Goal: Task Accomplishment & Management: Manage account settings

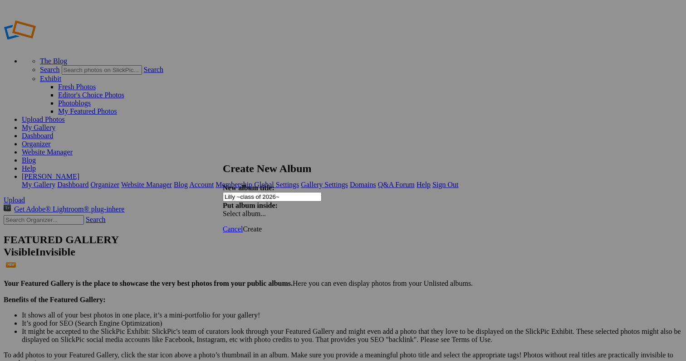
type input "Lilly ~class of 2026~"
click at [262, 225] on span "Create" at bounding box center [252, 229] width 19 height 8
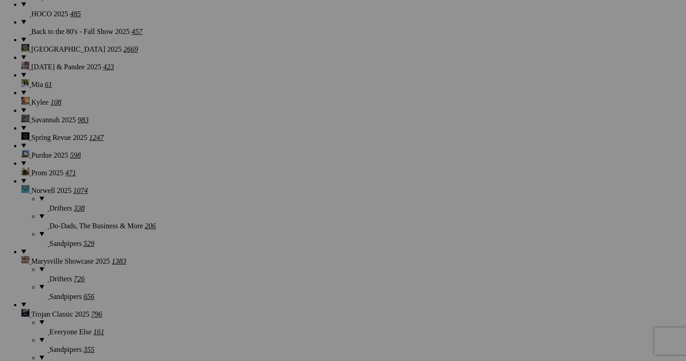
scroll to position [755, 0]
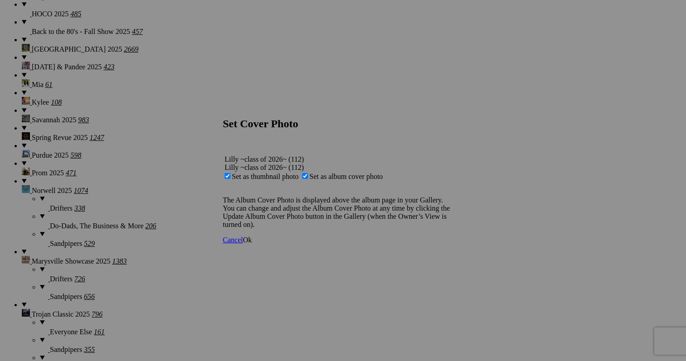
click at [298, 173] on span "Set as thumbnail photo" at bounding box center [265, 177] width 67 height 8
click at [230, 173] on input "Set as thumbnail photo" at bounding box center [227, 176] width 6 height 6
checkbox input "false"
click at [252, 244] on span "Ok" at bounding box center [247, 240] width 9 height 8
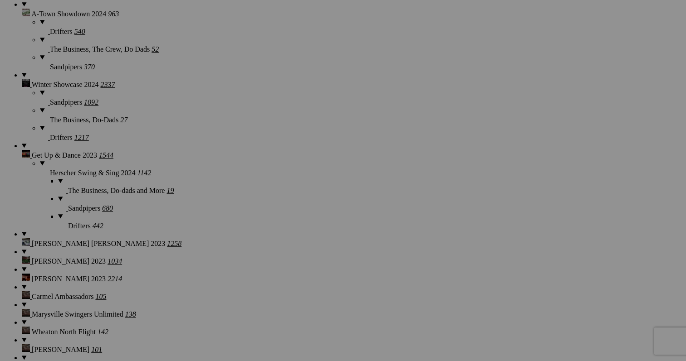
scroll to position [1941, 0]
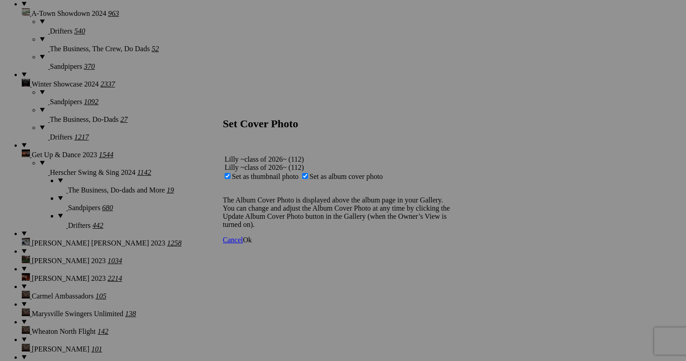
click at [338, 173] on span "Set as album cover photo" at bounding box center [345, 177] width 73 height 8
click at [308, 173] on input "Set as album cover photo" at bounding box center [305, 176] width 6 height 6
checkbox input "false"
click at [252, 244] on span "Ok" at bounding box center [247, 240] width 9 height 8
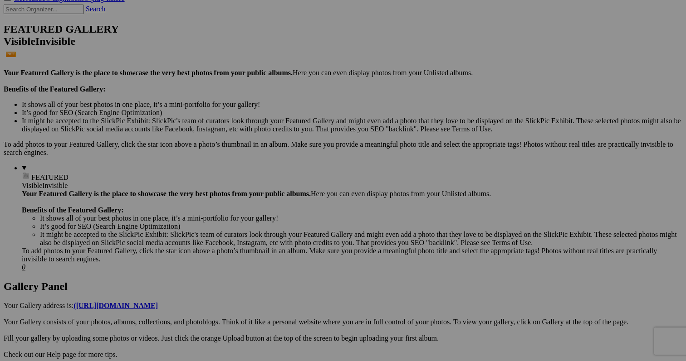
scroll to position [105, 0]
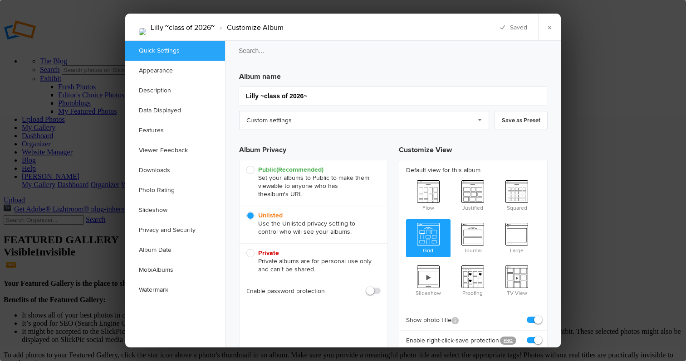
click at [380, 287] on span at bounding box center [380, 287] width 0 height 0
click at [380, 287] on input "checkbox" at bounding box center [380, 287] width 0 height 0
checkbox input "true"
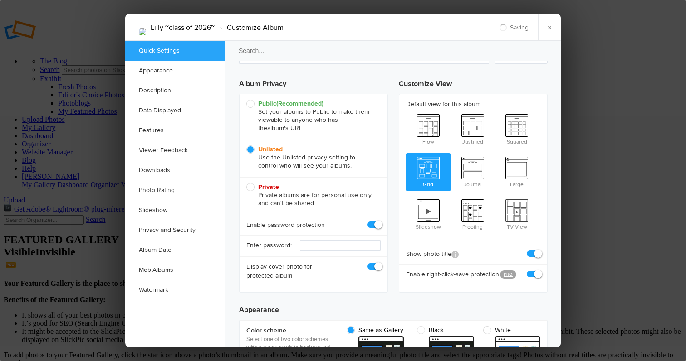
scroll to position [90, 0]
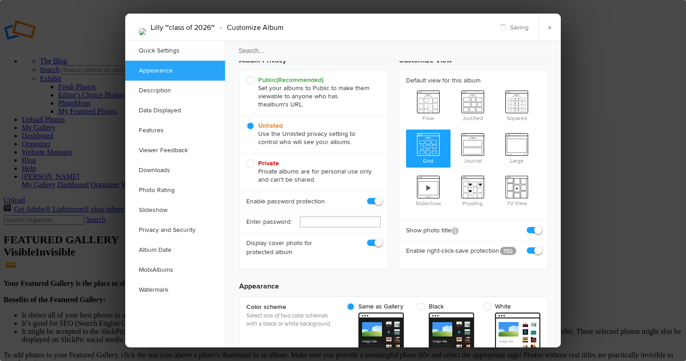
click at [353, 222] on input "text" at bounding box center [340, 222] width 81 height 11
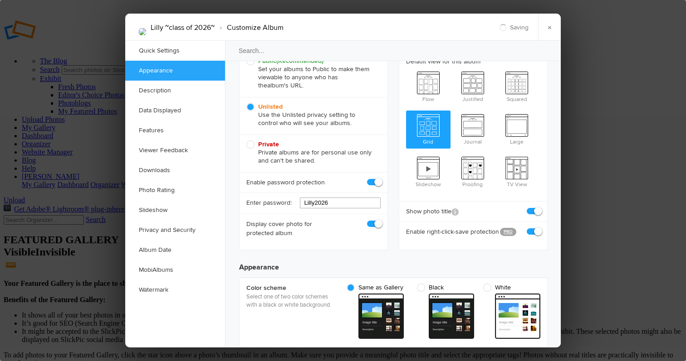
type input "Lilly2026"
click at [540, 228] on span at bounding box center [540, 228] width 0 height 0
click at [540, 227] on input "checkbox" at bounding box center [540, 227] width 0 height 0
checkbox input "false"
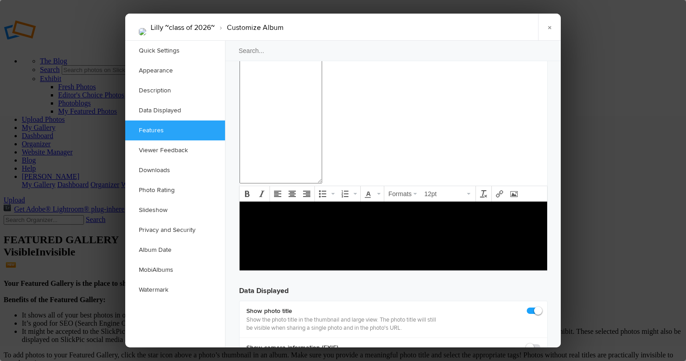
scroll to position [1046, 0]
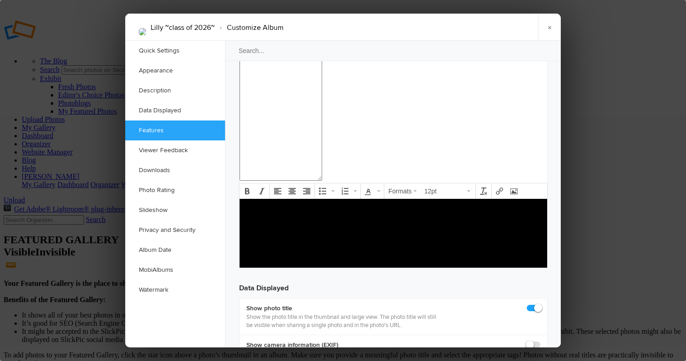
checkbox input "true"
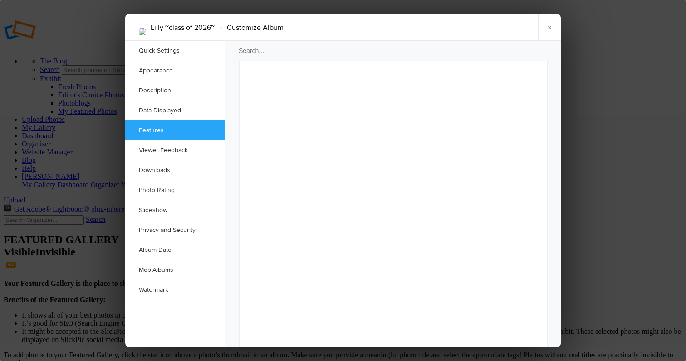
scroll to position [856, 0]
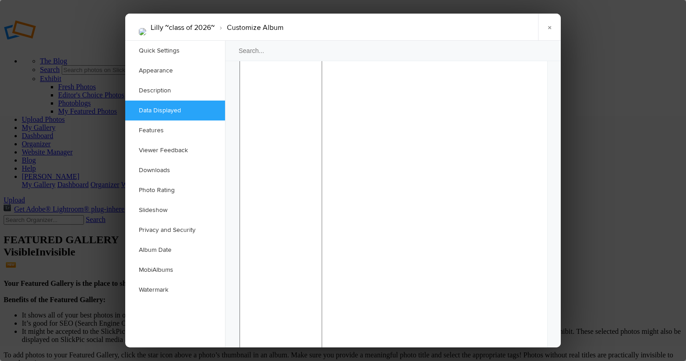
checkbox input "false"
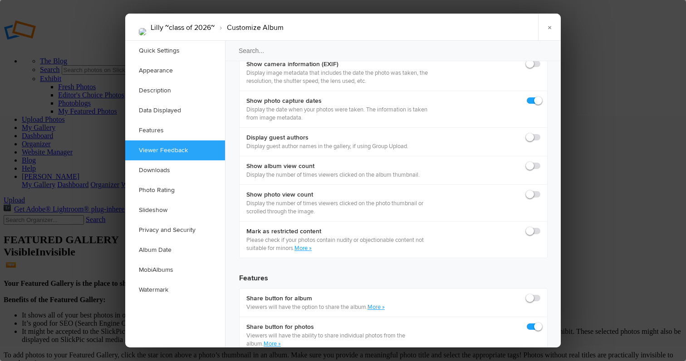
scroll to position [1339, 0]
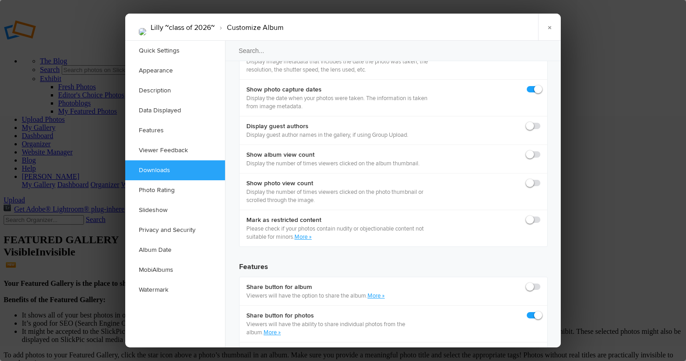
checkbox input "true"
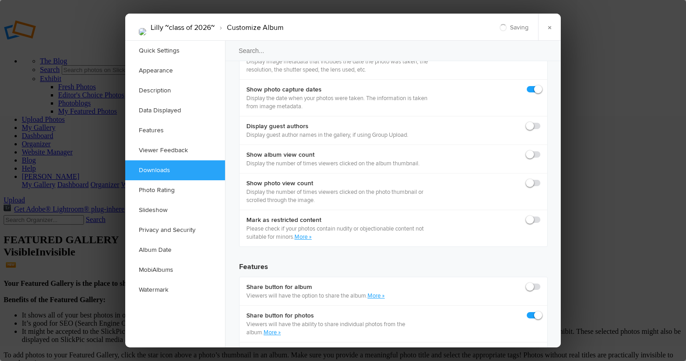
checkbox input "true"
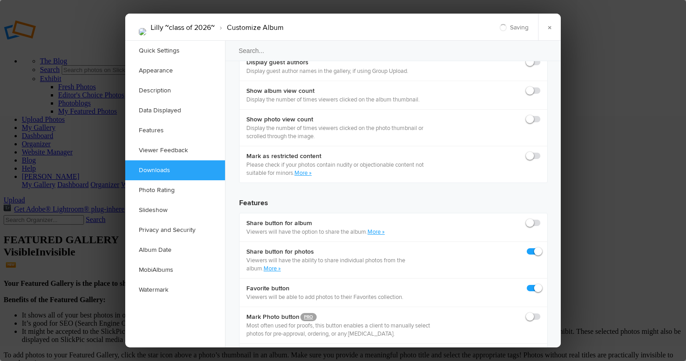
scroll to position [1412, 0]
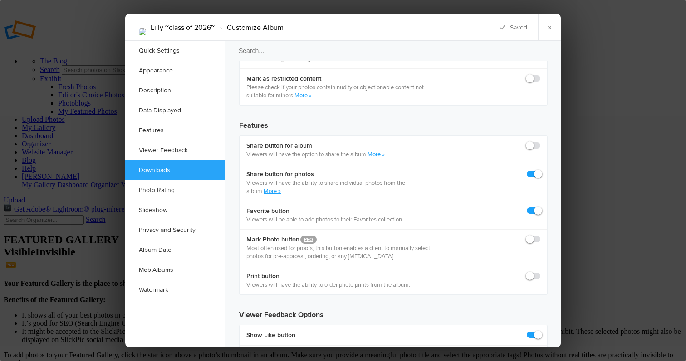
scroll to position [1499, 0]
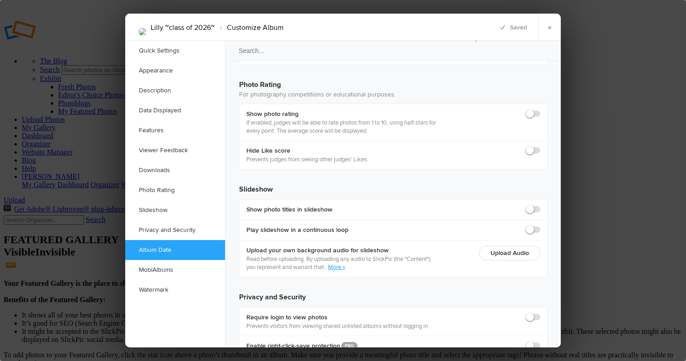
scroll to position [2000, 0]
click at [551, 24] on link "×" at bounding box center [549, 27] width 23 height 27
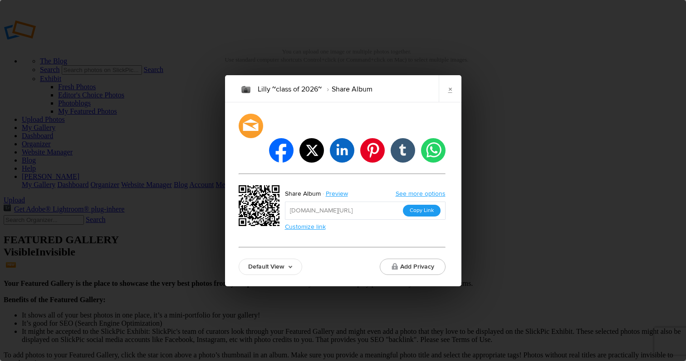
click at [409, 205] on button "Copy Link" at bounding box center [422, 211] width 38 height 12
click at [451, 99] on link "×" at bounding box center [450, 88] width 23 height 27
